Goal: Task Accomplishment & Management: Manage account settings

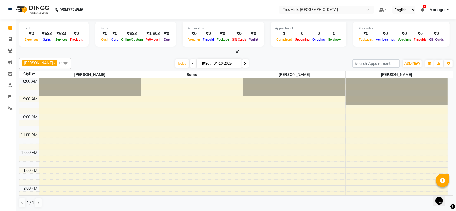
scroll to position [74, 0]
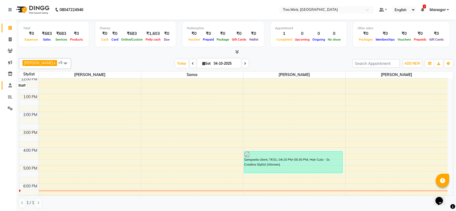
click at [8, 84] on span at bounding box center [9, 86] width 9 height 6
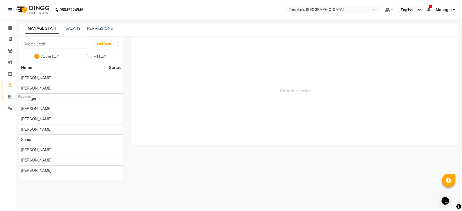
click at [6, 98] on span at bounding box center [9, 97] width 9 height 6
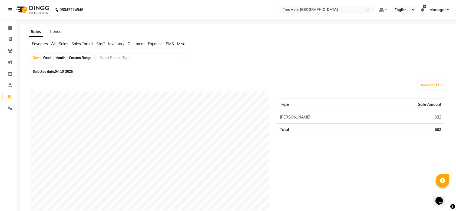
click at [85, 45] on span "Sales Target" at bounding box center [82, 43] width 22 height 5
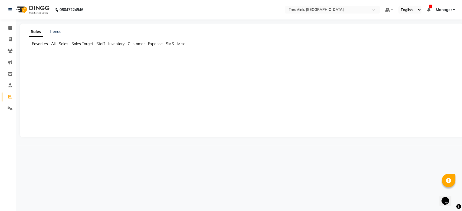
click at [63, 42] on span "Sales" at bounding box center [63, 43] width 9 height 5
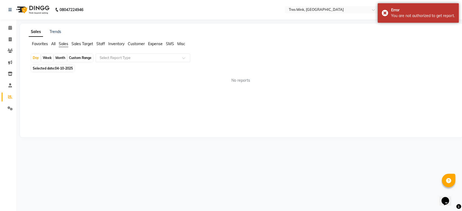
click at [101, 45] on span "Staff" at bounding box center [100, 43] width 9 height 5
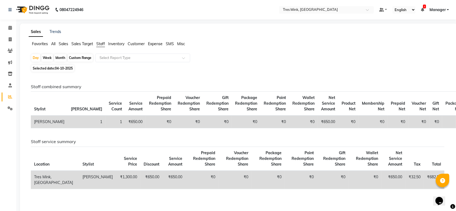
click at [47, 60] on div "Week" at bounding box center [47, 58] width 12 height 8
select select "10"
select select "2025"
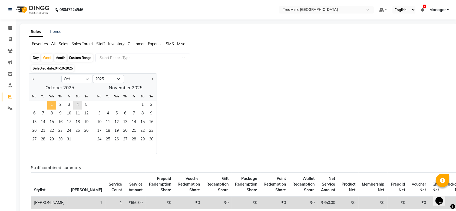
click at [51, 104] on span "1" at bounding box center [51, 105] width 9 height 9
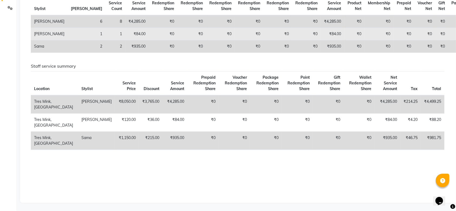
scroll to position [102, 0]
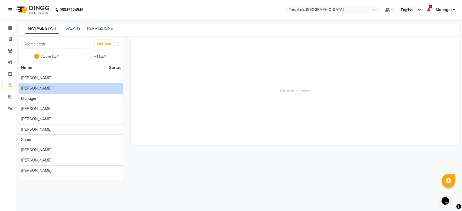
click at [57, 84] on li "[PERSON_NAME]" at bounding box center [71, 88] width 104 height 10
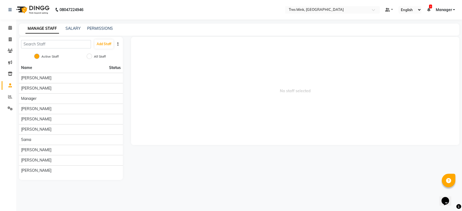
click at [73, 25] on div "MANAGE STAFF SALARY PERMISSIONS" at bounding box center [239, 30] width 440 height 12
click at [72, 26] on link "SALARY" at bounding box center [72, 28] width 15 height 5
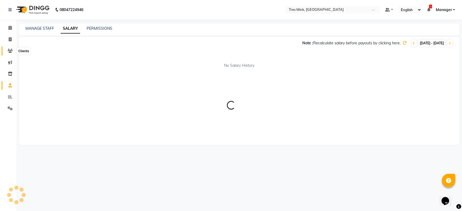
click at [8, 51] on icon at bounding box center [10, 51] width 5 height 4
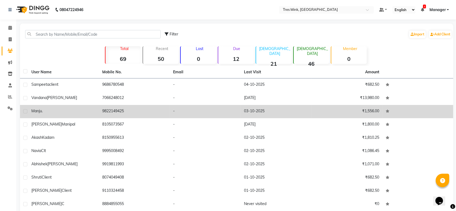
click at [101, 112] on td "9822149425" at bounding box center [134, 111] width 71 height 13
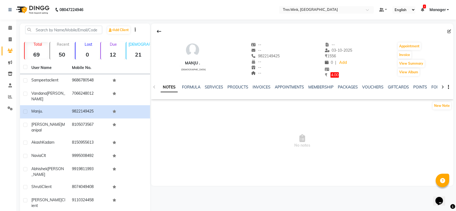
click at [192, 82] on div "NOTES FORMULA SERVICES PRODUCTS INVOICES APPOINTMENTS MEMBERSHIP PACKAGES VOUCH…" at bounding box center [302, 87] width 302 height 19
click at [192, 87] on link "FORMULA" at bounding box center [191, 87] width 19 height 5
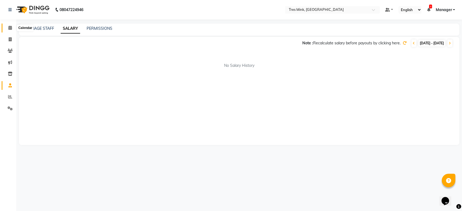
click at [11, 30] on icon at bounding box center [10, 28] width 4 height 4
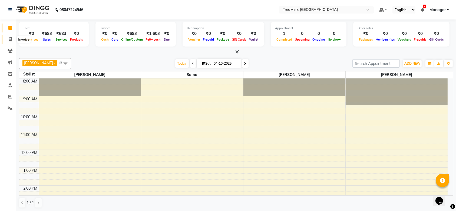
click at [11, 37] on span at bounding box center [9, 40] width 9 height 6
select select "service"
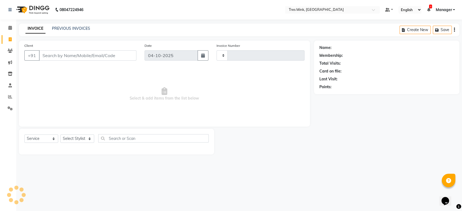
type input "0070"
select select "8733"
click at [8, 77] on span at bounding box center [9, 74] width 9 height 6
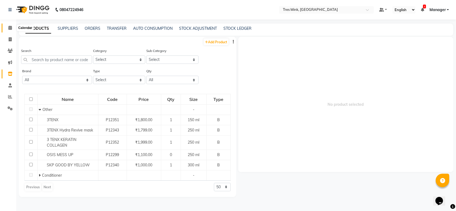
click at [11, 27] on icon at bounding box center [10, 28] width 4 height 4
